Goal: Answer question/provide support

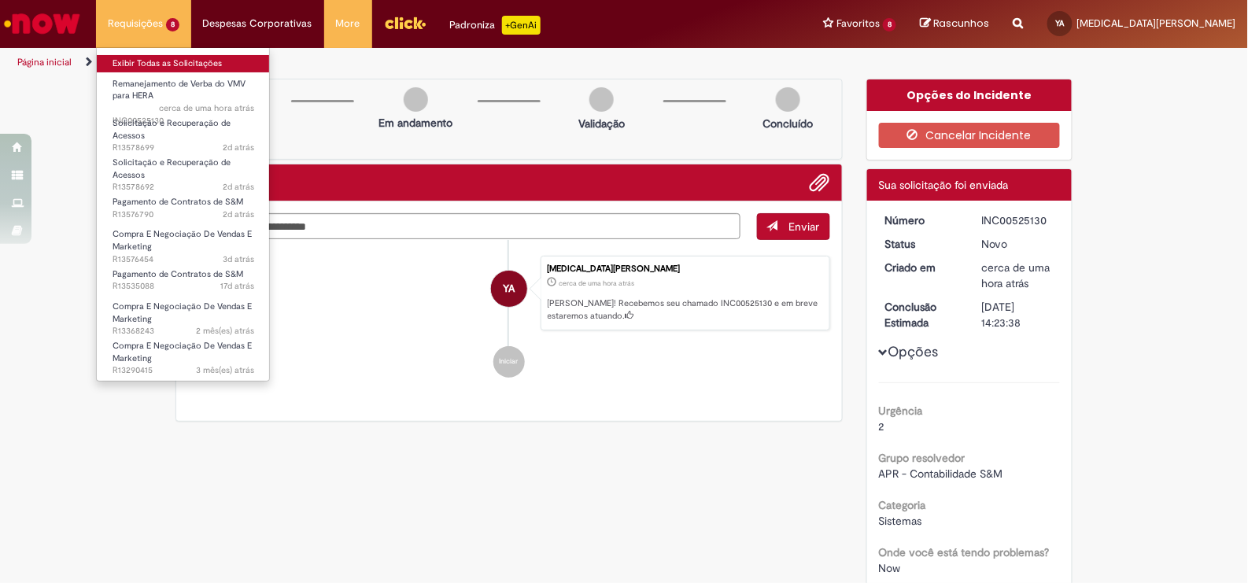
click at [193, 65] on link "Exibir Todas as Solicitações" at bounding box center [183, 63] width 173 height 17
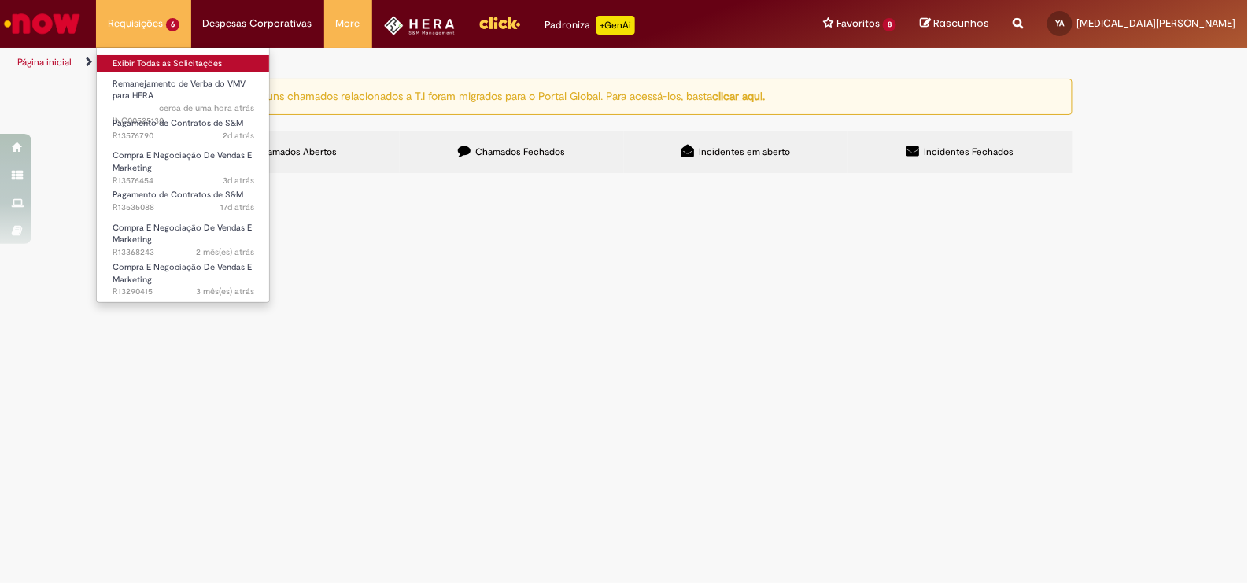
click at [163, 59] on link "Exibir Todas as Solicitações" at bounding box center [183, 63] width 173 height 17
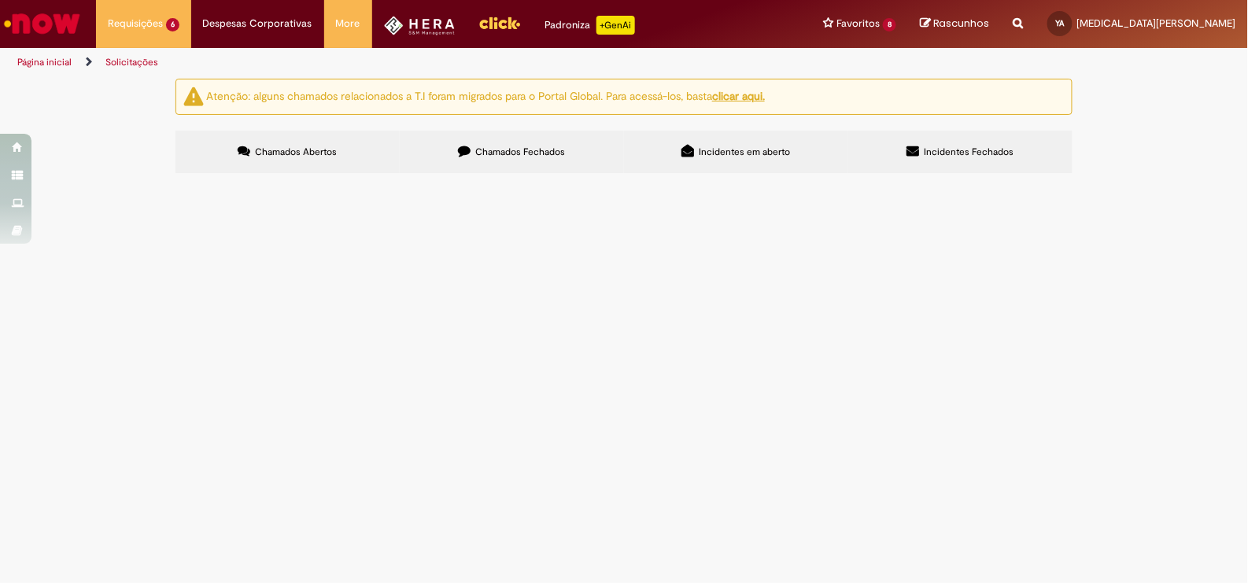
click at [564, 156] on span "Chamados Fechados" at bounding box center [521, 152] width 90 height 13
click at [275, 163] on label "Chamados Abertos" at bounding box center [288, 152] width 224 height 43
click at [0, 0] on span "Negociacao referente à pesquisa de Brandlinkage para a campanha da Farm." at bounding box center [0, 0] width 0 height 0
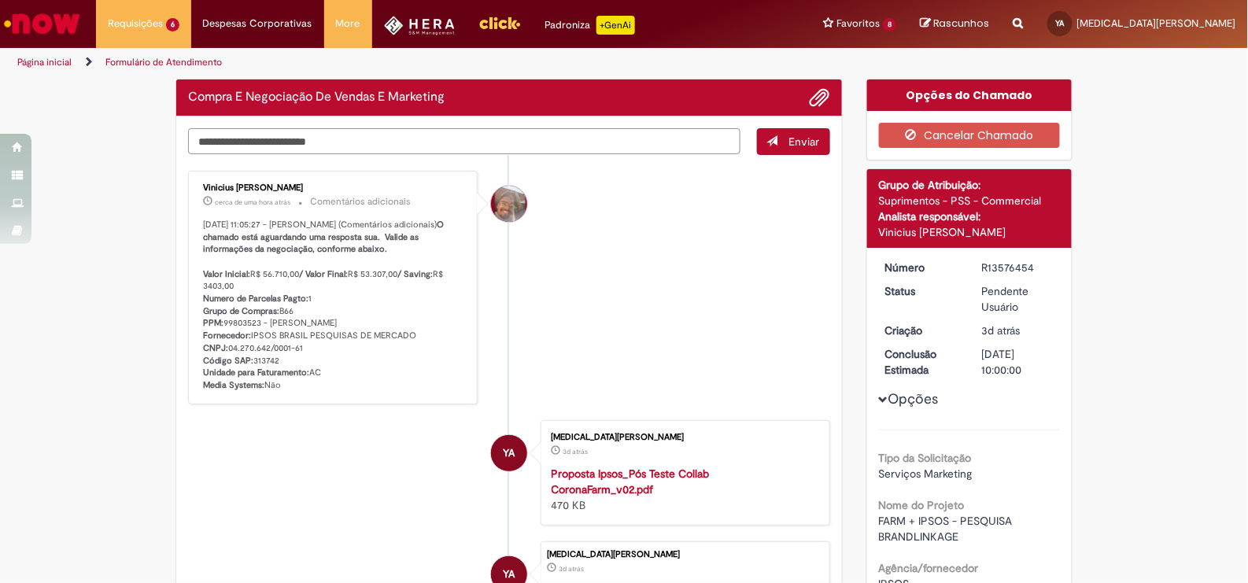
click at [441, 131] on textarea "Digite sua mensagem aqui..." at bounding box center [464, 141] width 553 height 26
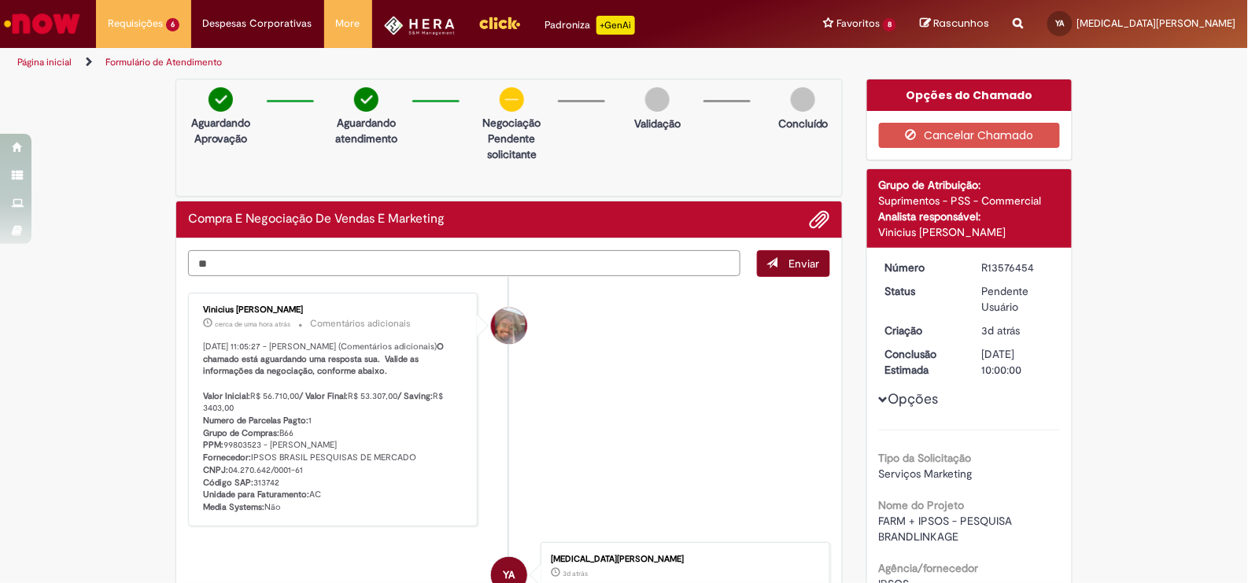
type textarea "**"
click at [807, 259] on span "Enviar" at bounding box center [804, 264] width 31 height 14
